Goal: Navigation & Orientation: Find specific page/section

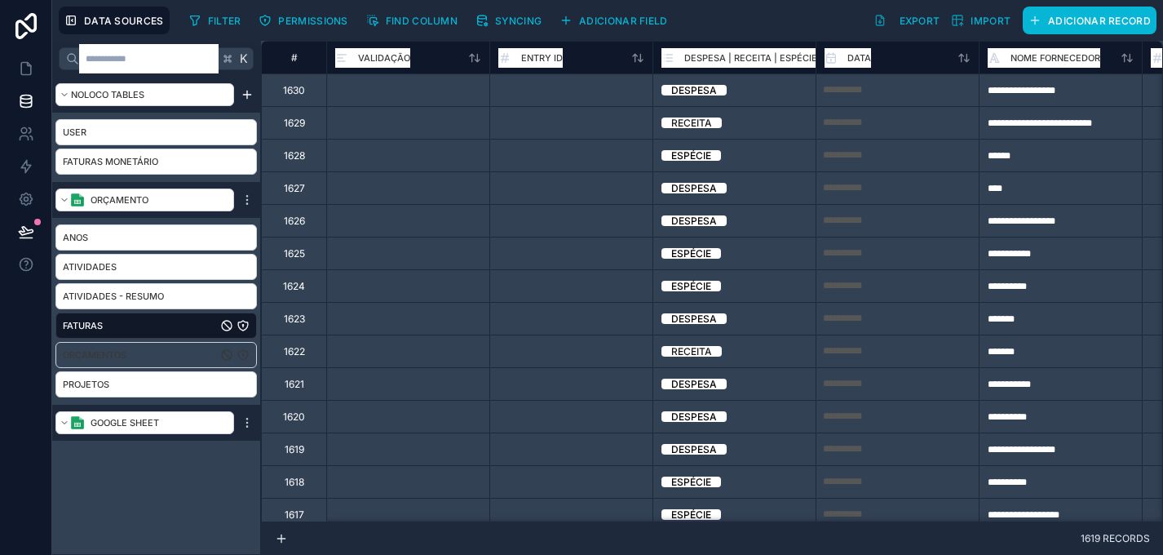
click at [153, 358] on div "Orçamentos" at bounding box center [155, 355] width 201 height 26
